Goal: Transaction & Acquisition: Purchase product/service

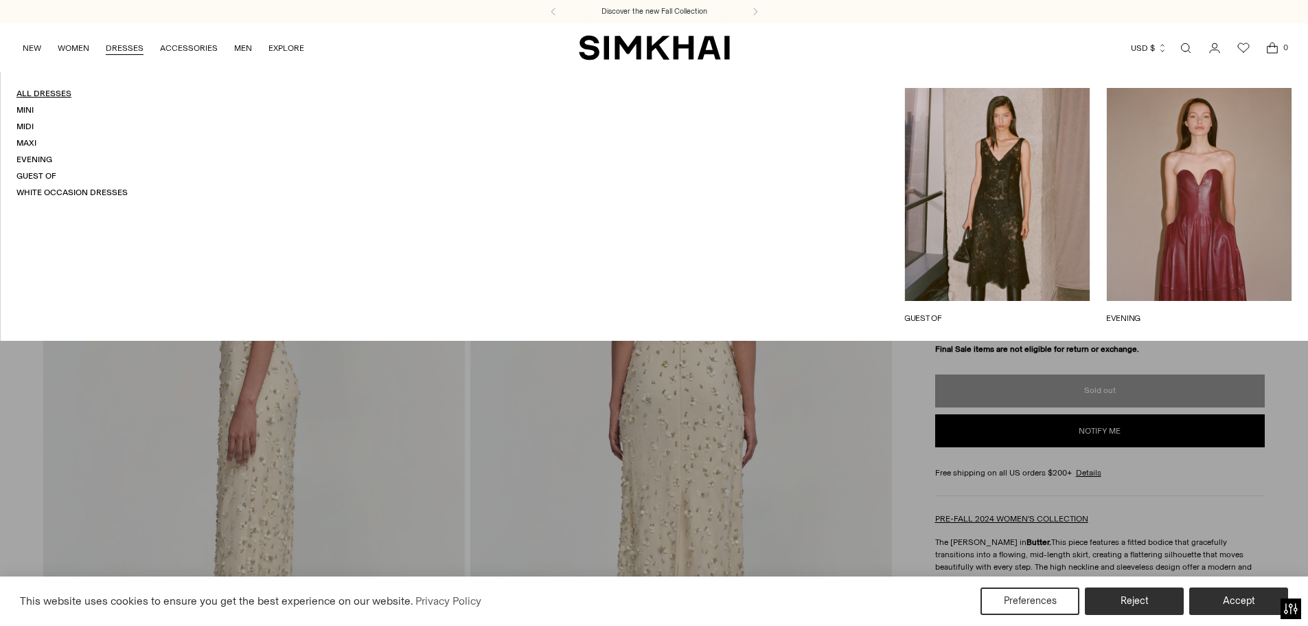
click at [43, 92] on link "All Dresses" at bounding box center [43, 94] width 55 height 10
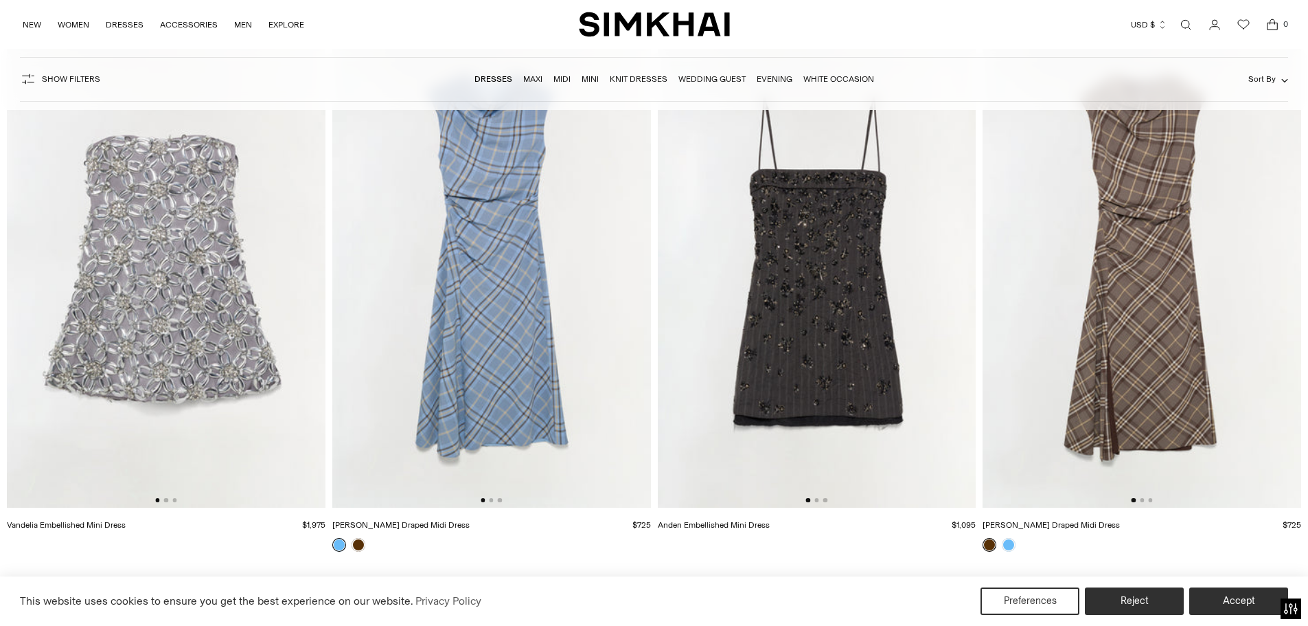
scroll to position [137, 0]
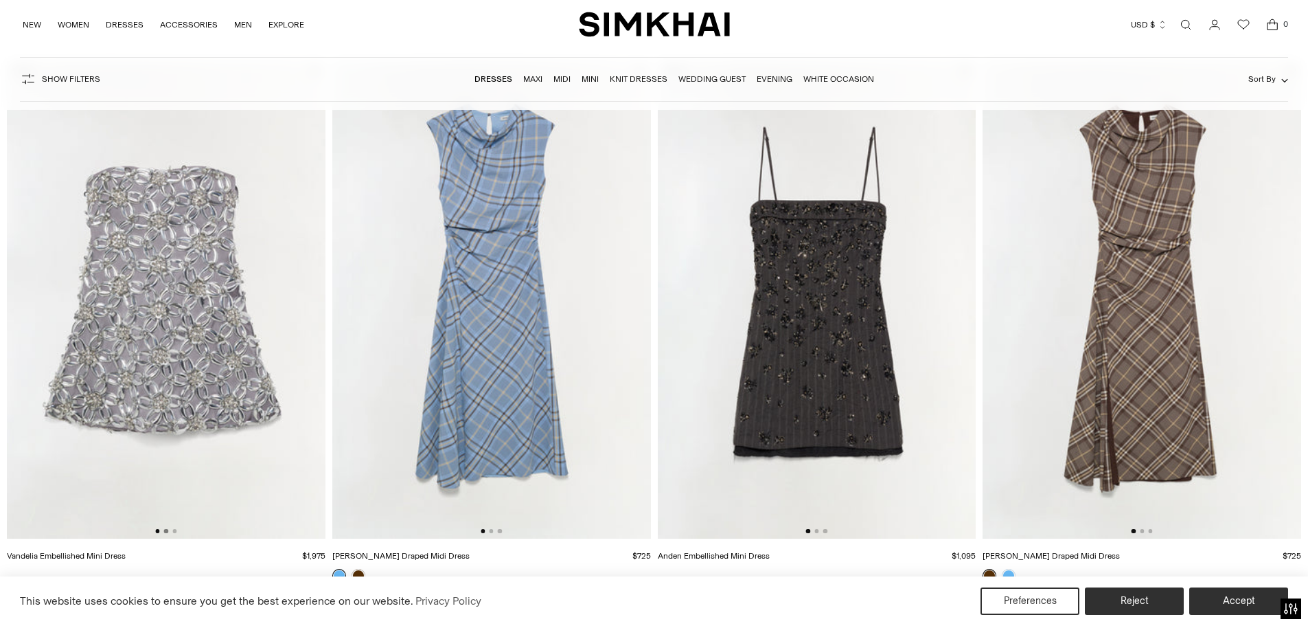
click at [164, 530] on button "Go to slide 2" at bounding box center [166, 531] width 4 height 4
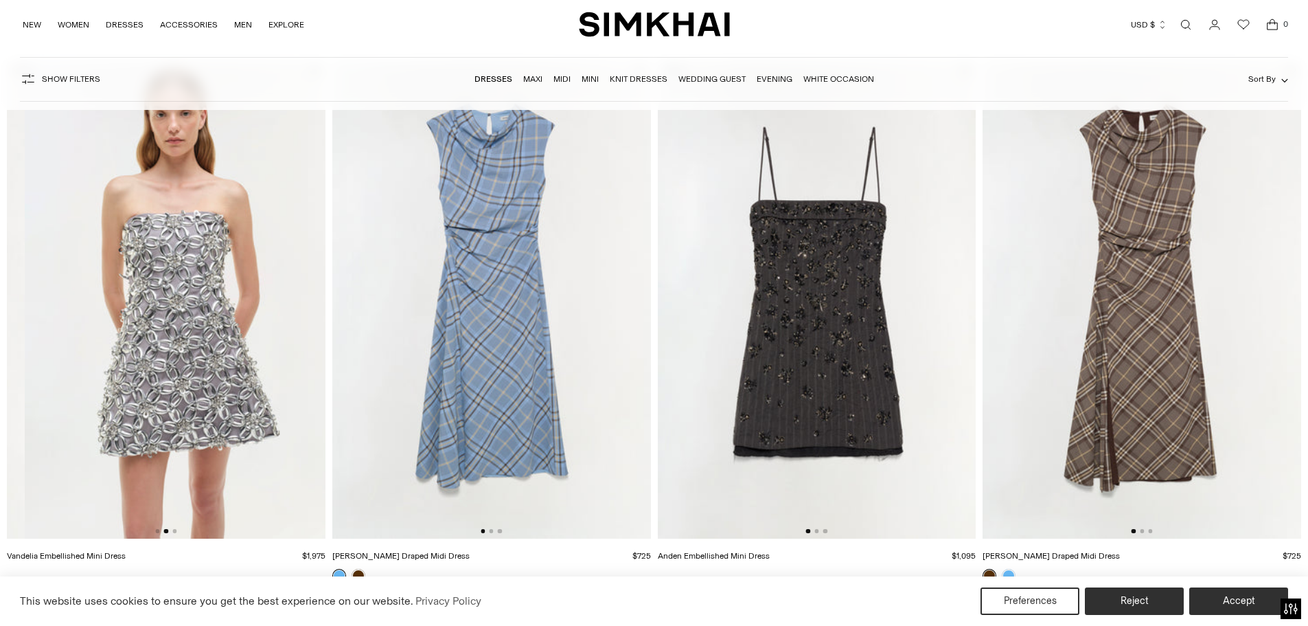
scroll to position [0, 319]
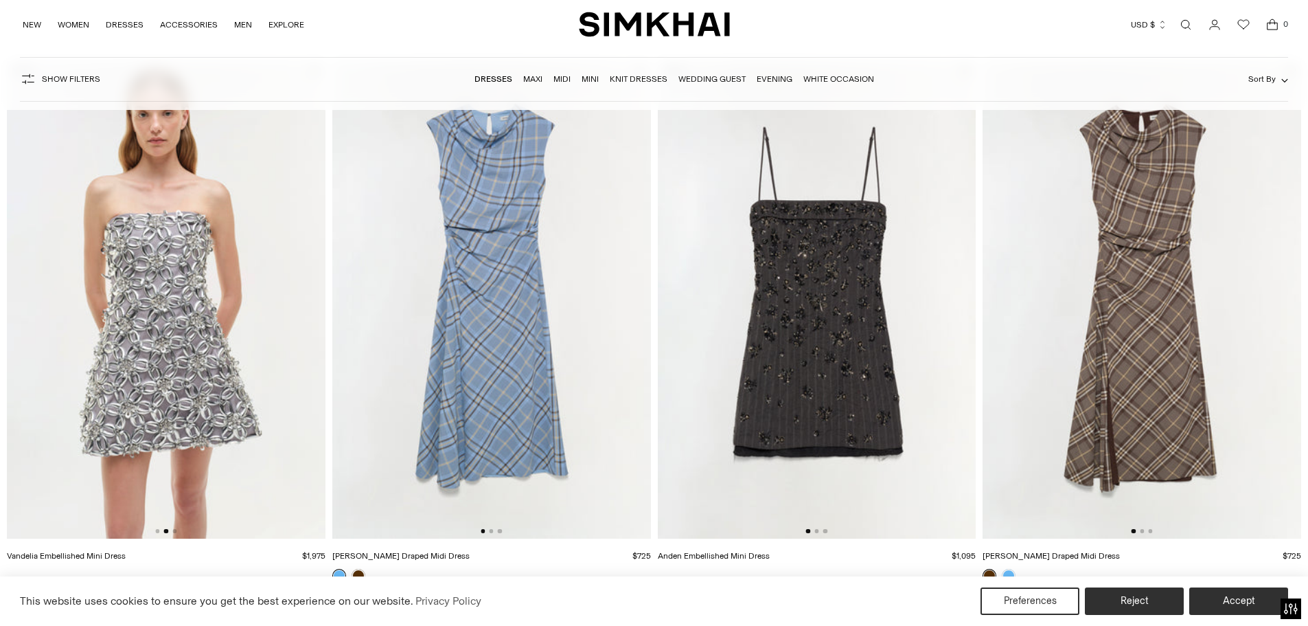
click at [172, 530] on div at bounding box center [165, 531] width 21 height 4
click at [170, 529] on div at bounding box center [165, 531] width 21 height 4
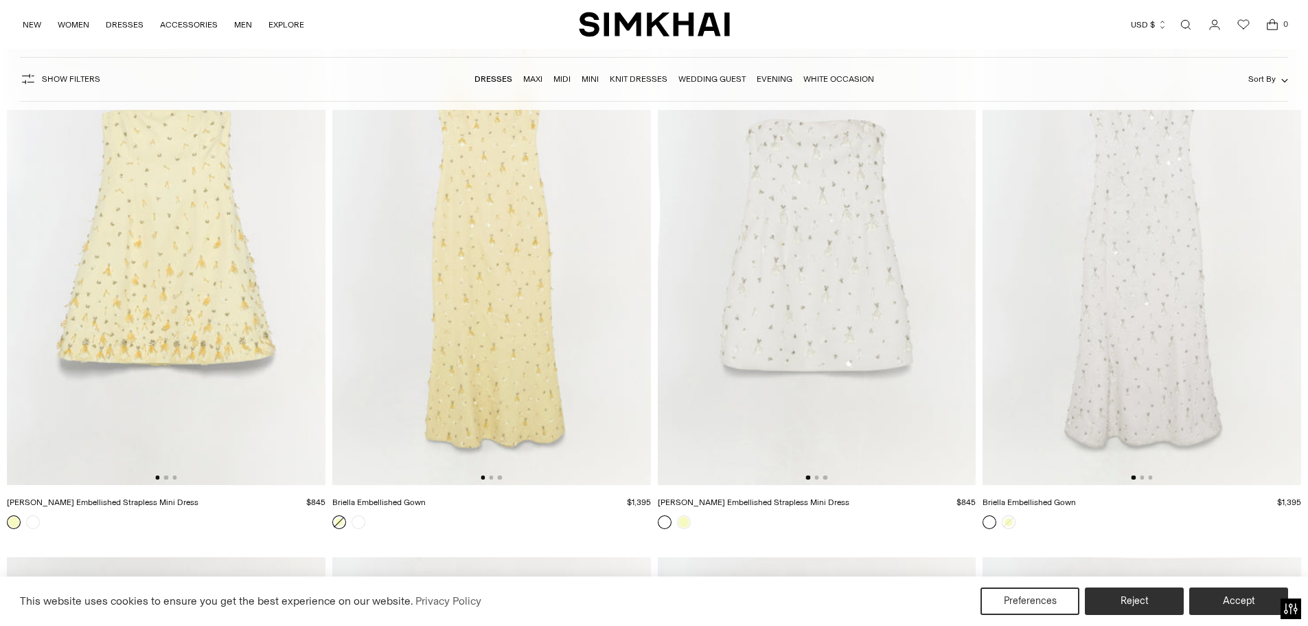
scroll to position [9476, 0]
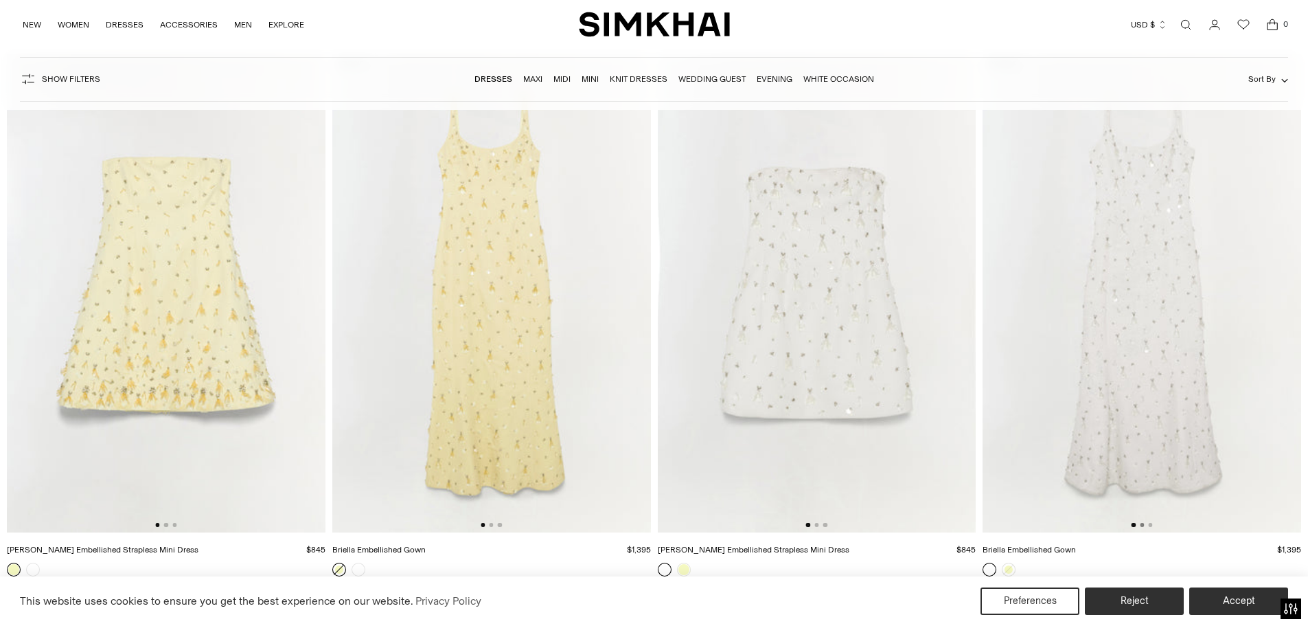
click at [1142, 524] on button "Go to slide 2" at bounding box center [1142, 525] width 4 height 4
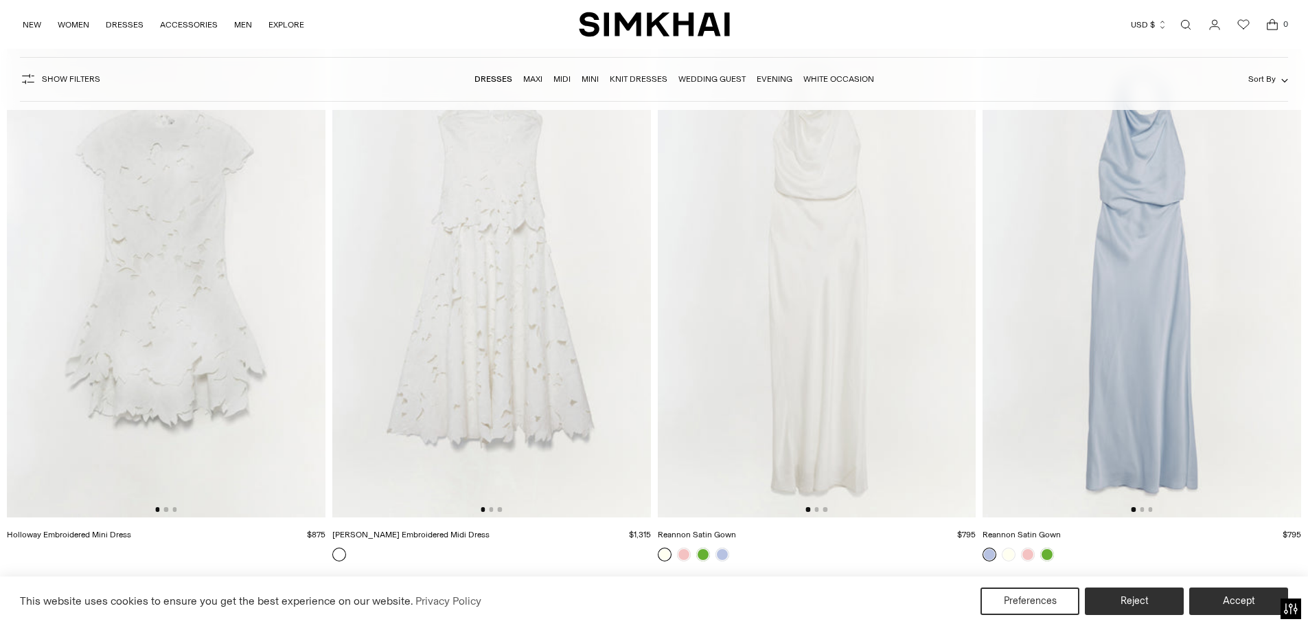
scroll to position [10026, 0]
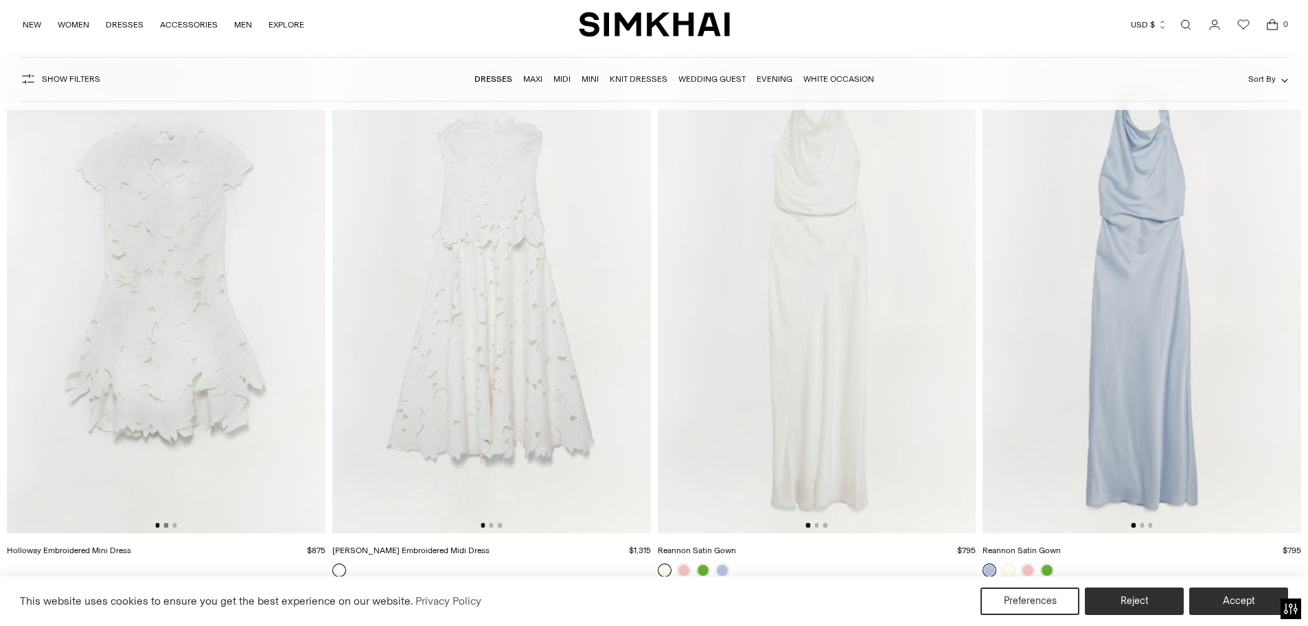
click at [166, 525] on button "Go to slide 2" at bounding box center [166, 525] width 4 height 4
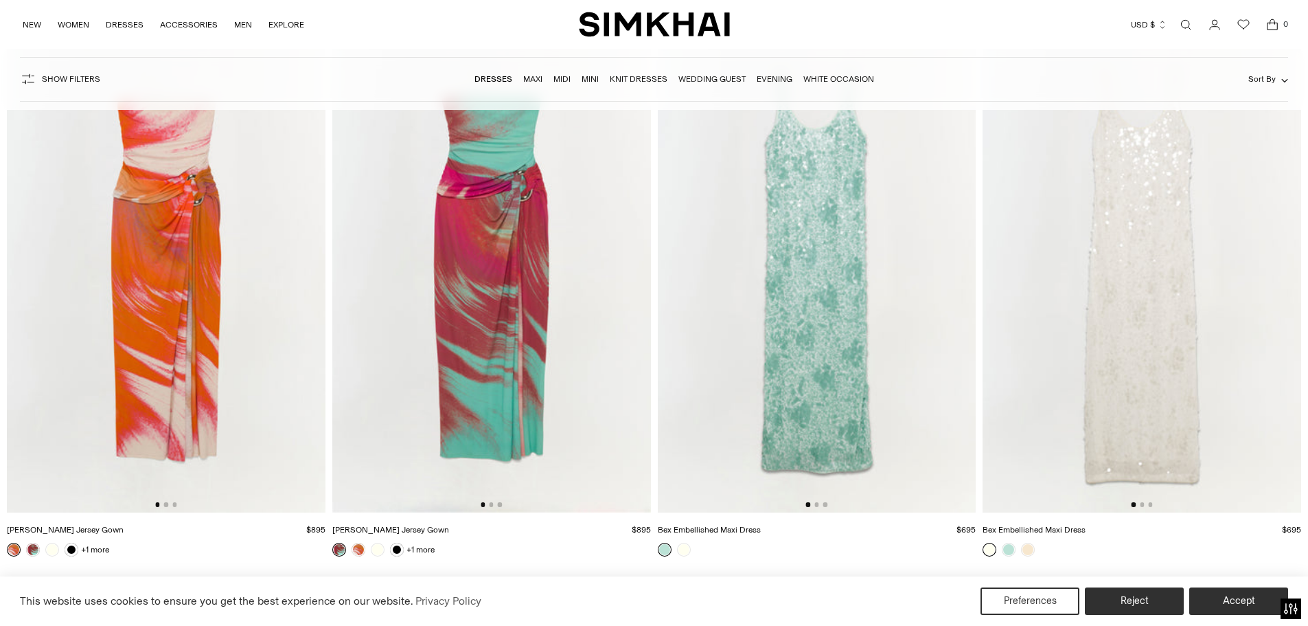
scroll to position [16137, 0]
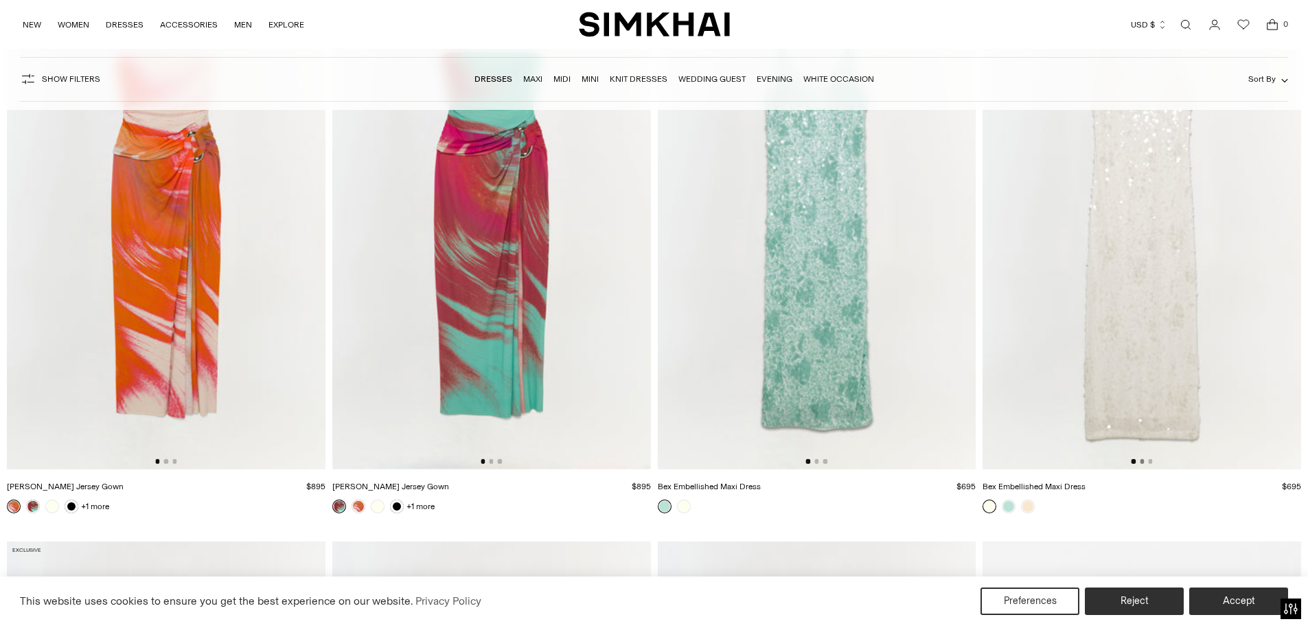
click at [1144, 461] on button "Go to slide 2" at bounding box center [1142, 461] width 4 height 4
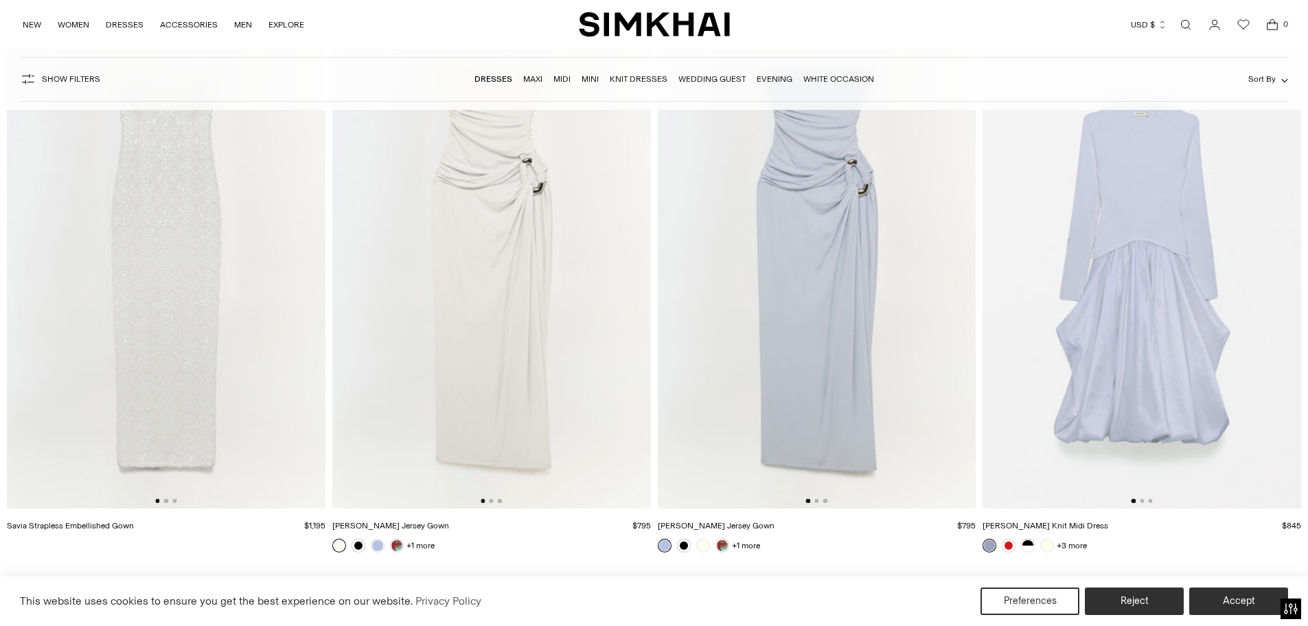
scroll to position [16687, 0]
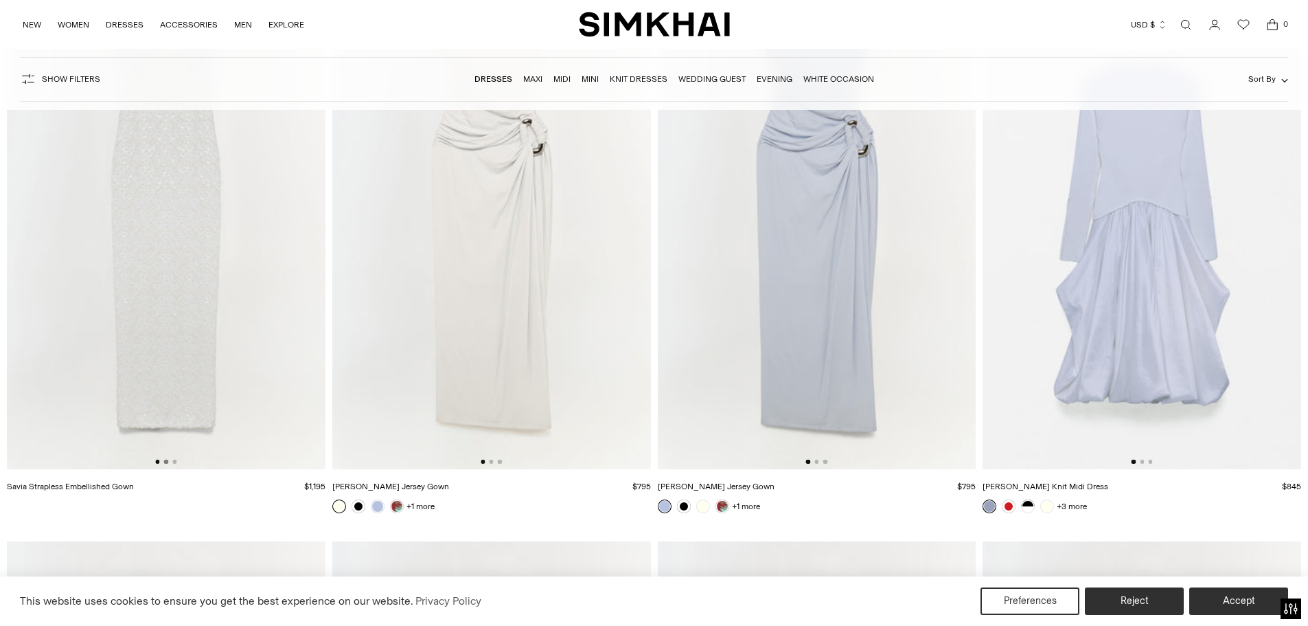
click at [167, 462] on button "Go to slide 2" at bounding box center [166, 461] width 4 height 4
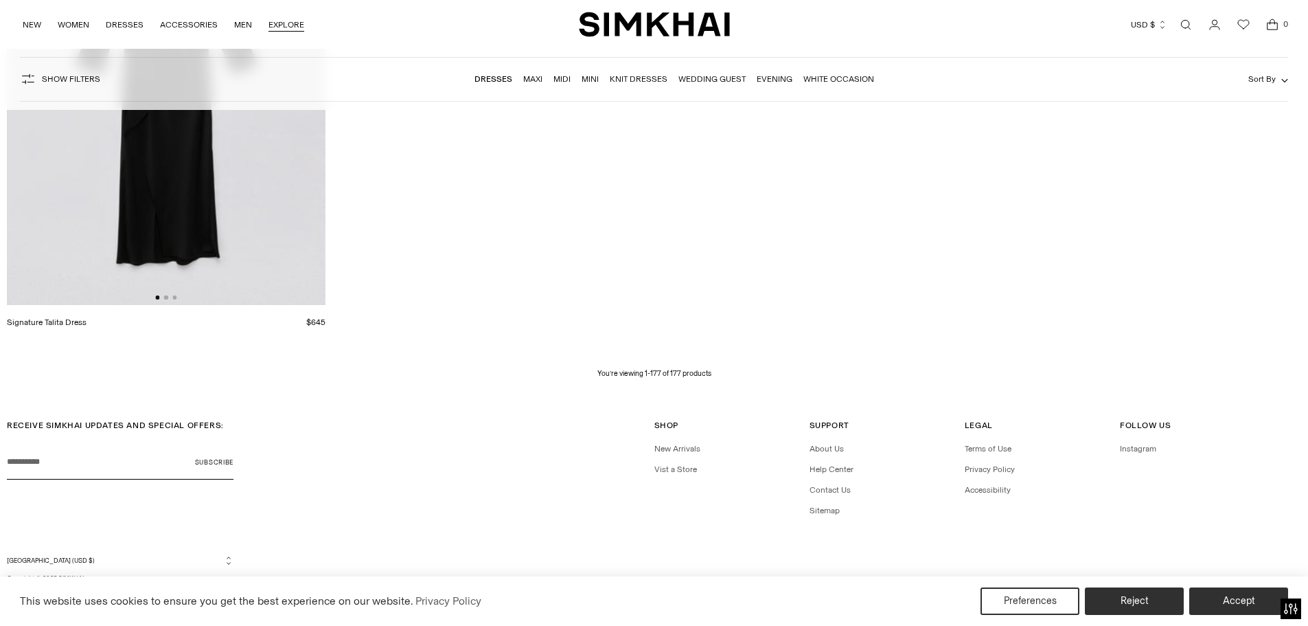
scroll to position [24536, 0]
